Goal: Task Accomplishment & Management: Manage account settings

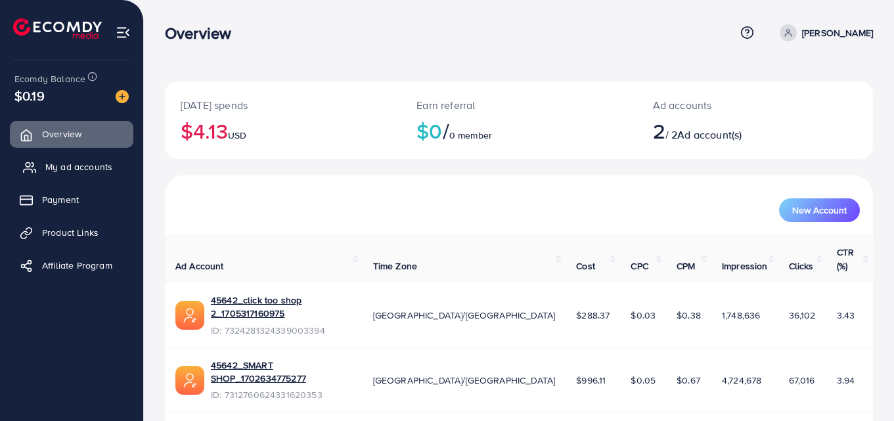
click at [97, 164] on span "My ad accounts" at bounding box center [78, 166] width 67 height 13
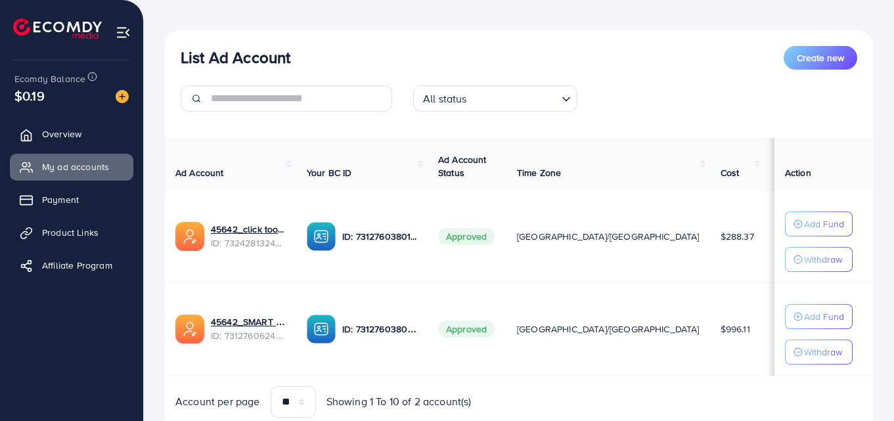
scroll to position [180, 0]
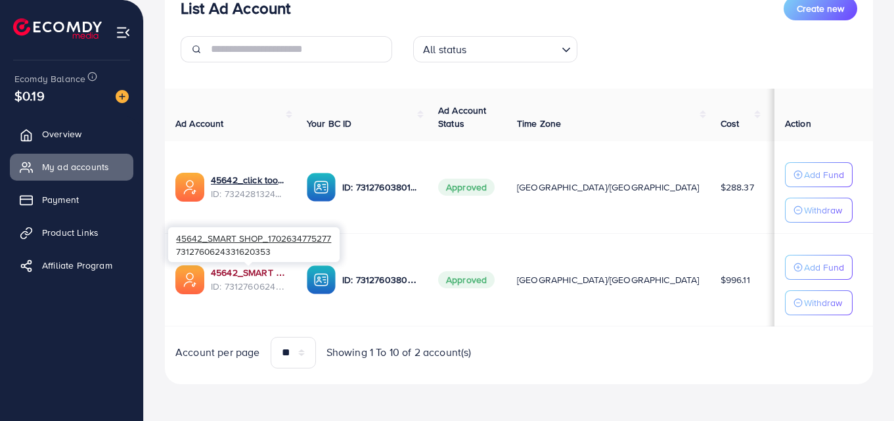
click at [230, 266] on link "45642_SMART SHOP_1702634775277" at bounding box center [248, 272] width 75 height 13
